Goal: Information Seeking & Learning: Learn about a topic

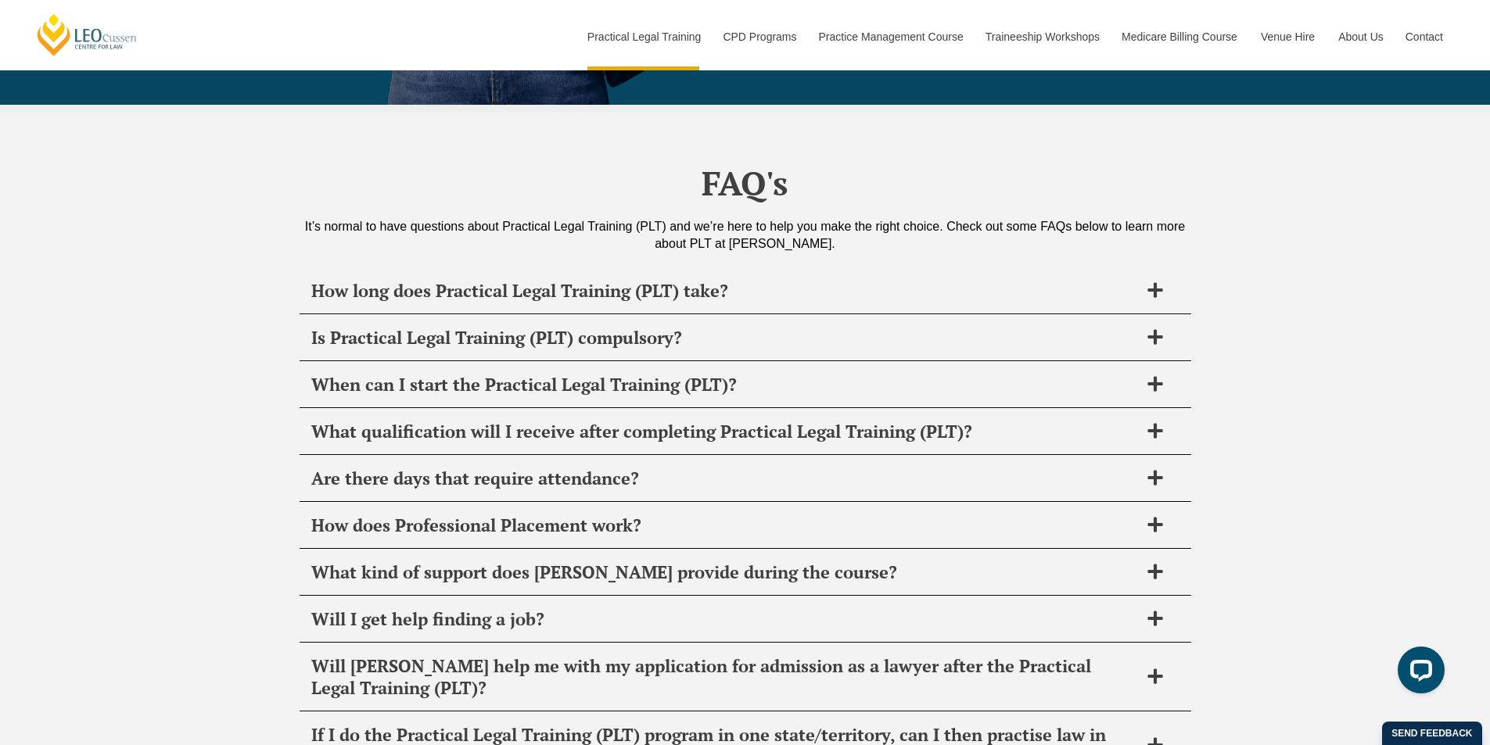
scroll to position [7430, 0]
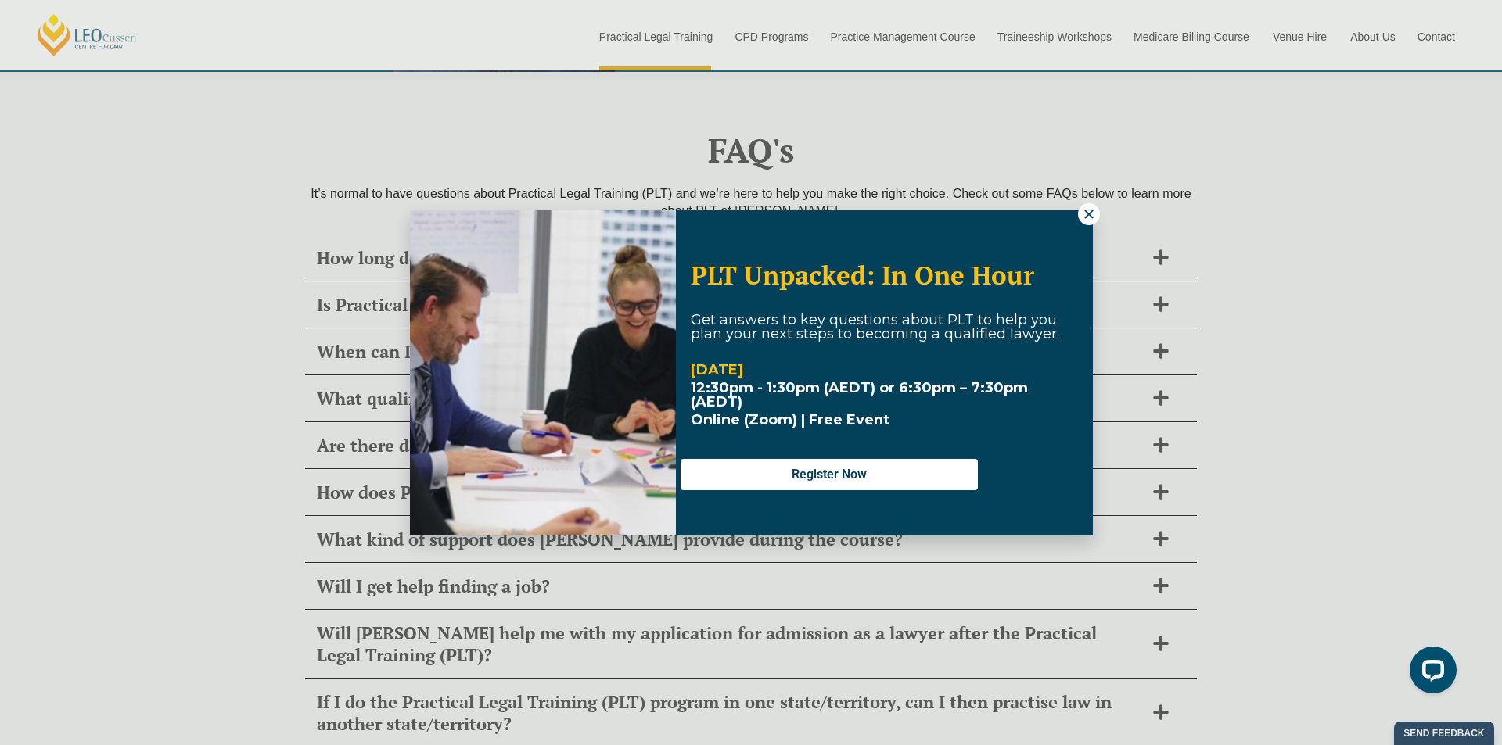
click at [1084, 221] on icon at bounding box center [1089, 214] width 14 height 14
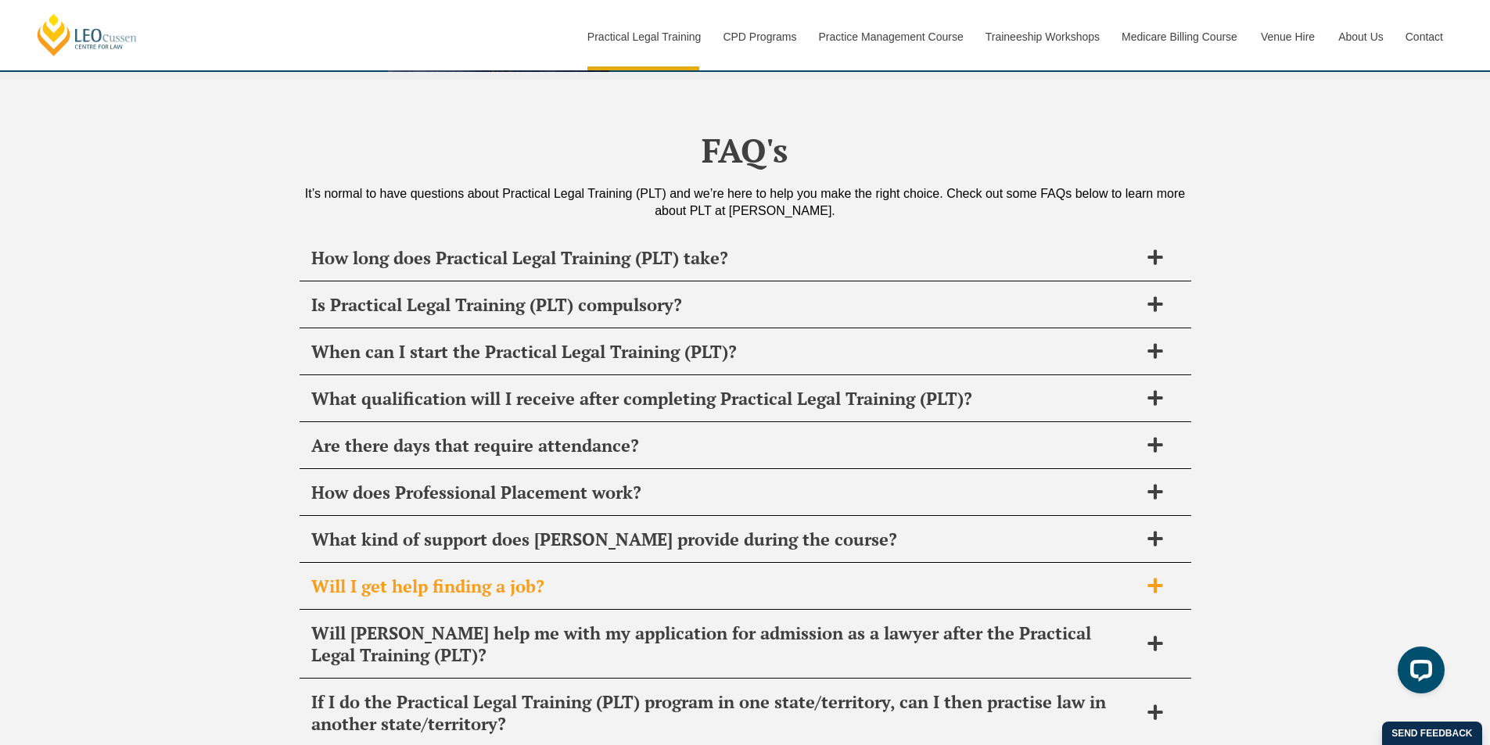
click at [570, 576] on h2 "Will I get help finding a job?" at bounding box center [724, 587] width 827 height 22
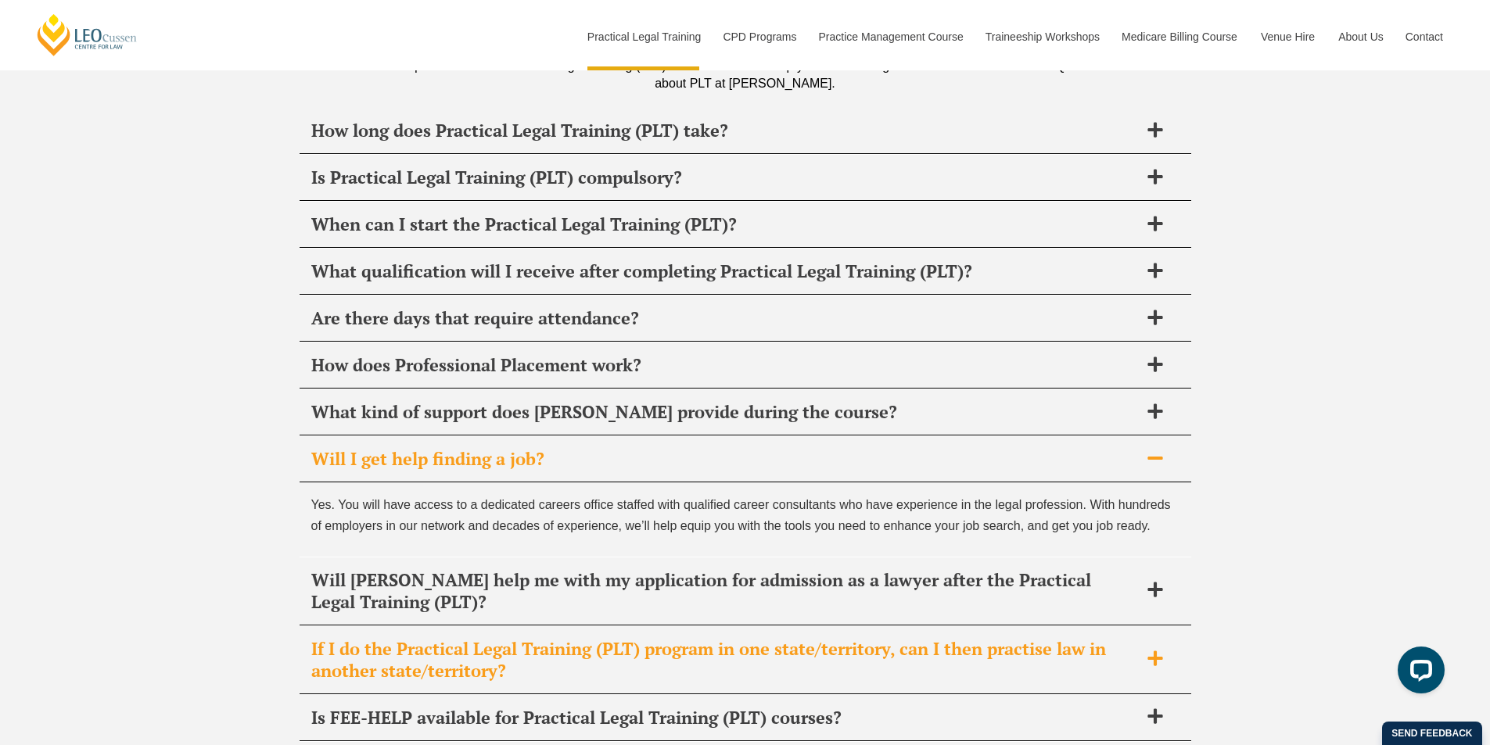
scroll to position [7560, 0]
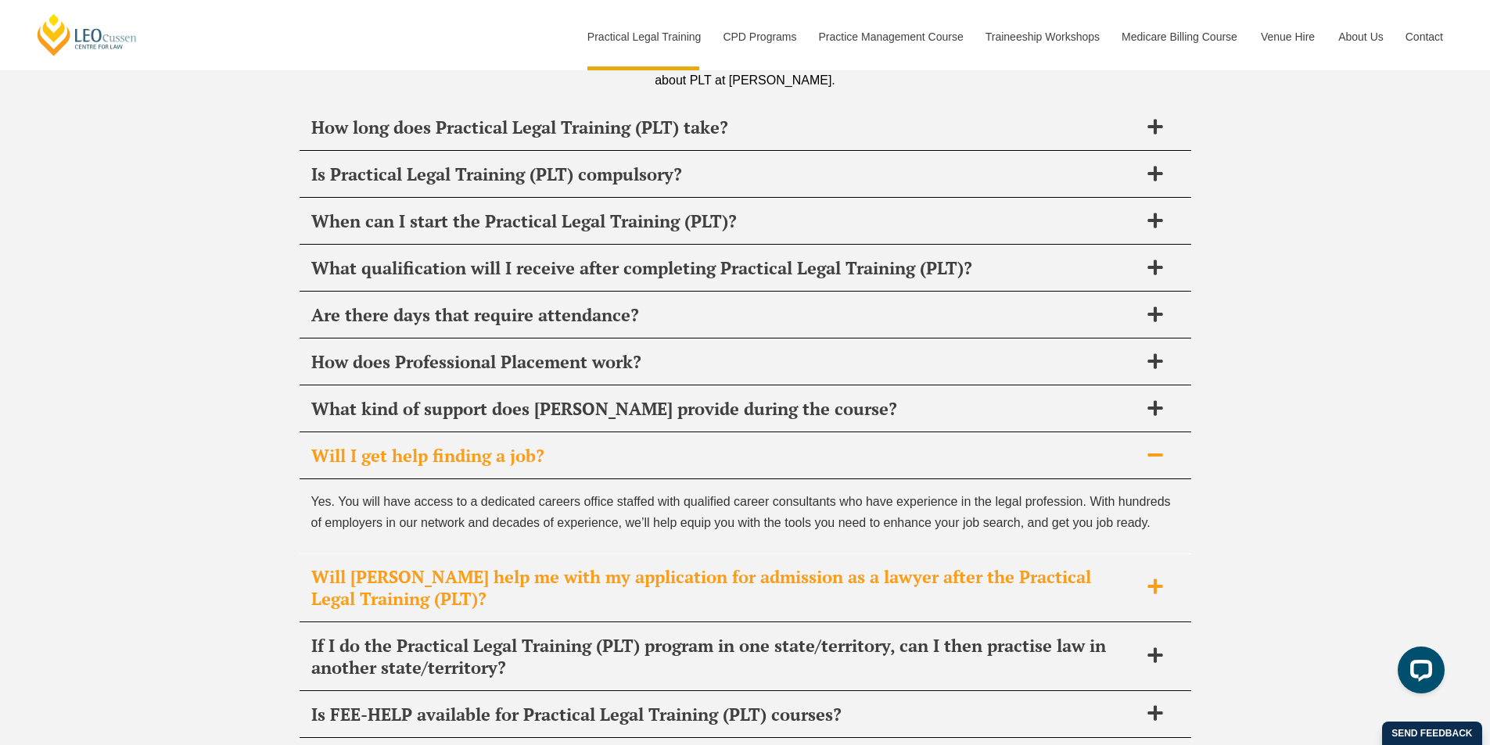
click at [793, 566] on h2 "Will [PERSON_NAME] help me with my application for admission as a lawyer after …" at bounding box center [724, 588] width 827 height 44
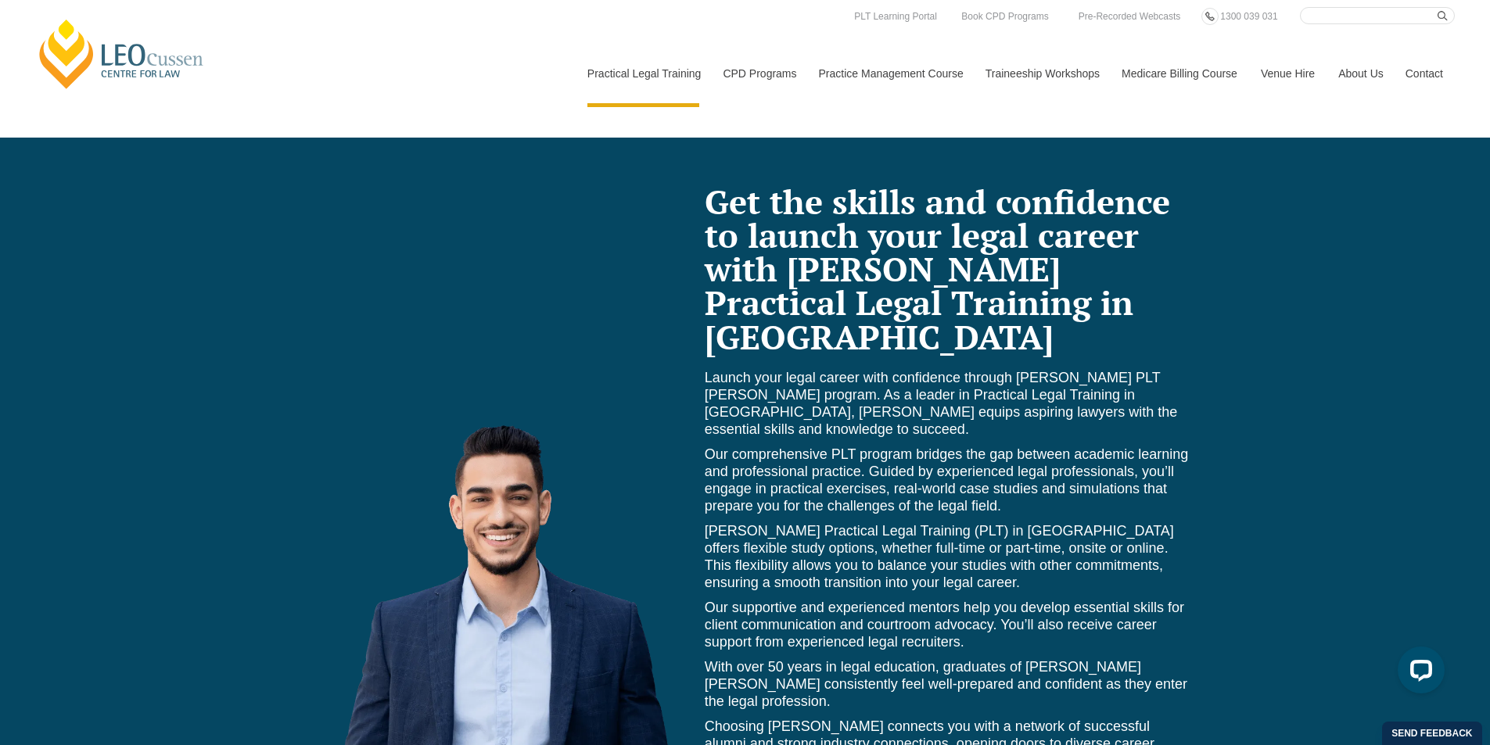
scroll to position [6387, 0]
